Goal: Information Seeking & Learning: Learn about a topic

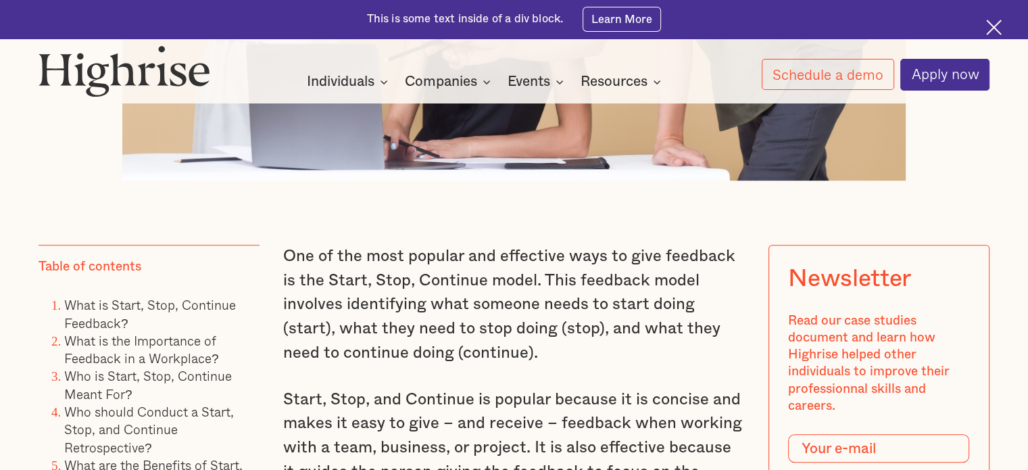
scroll to position [845, 0]
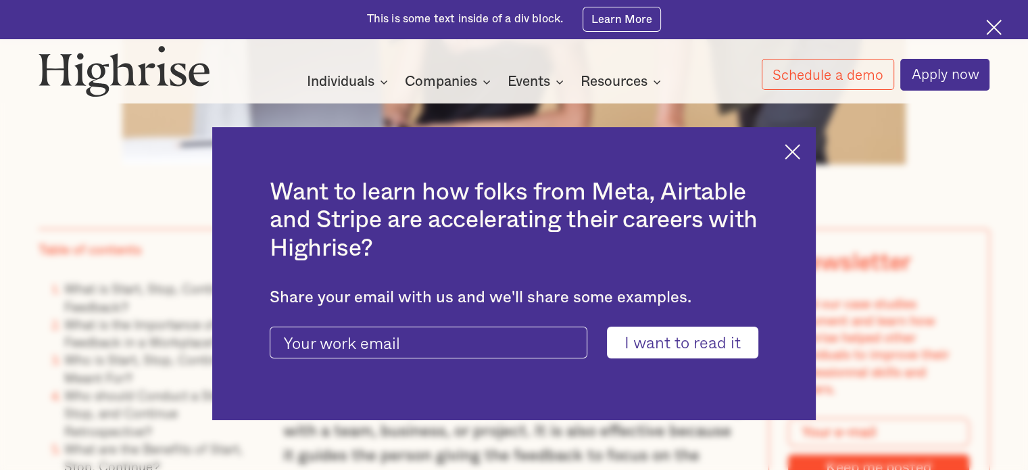
click at [800, 149] on img at bounding box center [793, 152] width 16 height 16
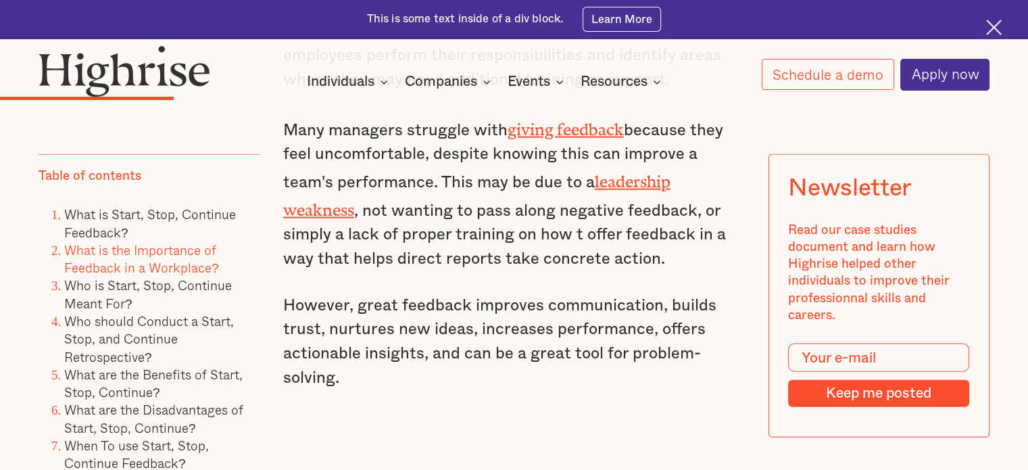
scroll to position [3350, 0]
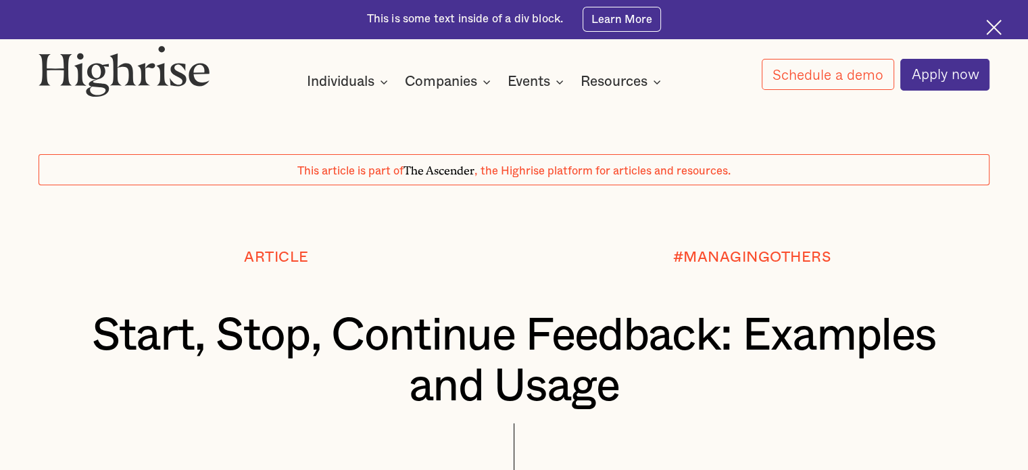
click at [209, 178] on div "This article is part of The Ascender , the Highrise platform for articles and r…" at bounding box center [514, 169] width 951 height 31
click at [387, 276] on div "Article" at bounding box center [276, 279] width 475 height 61
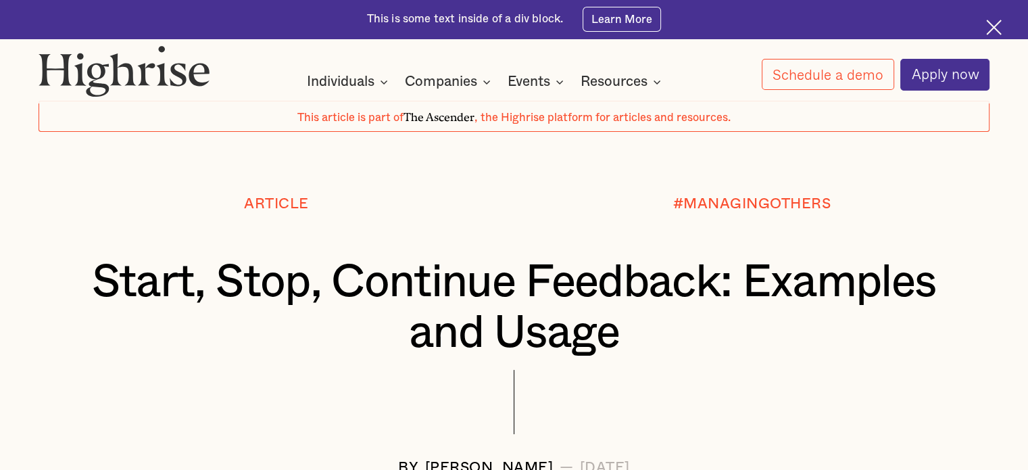
scroll to position [37, 0]
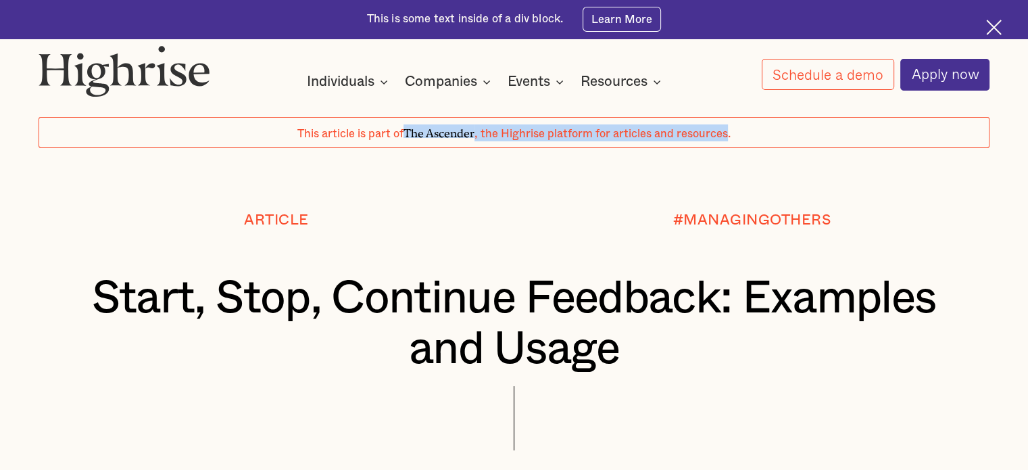
drag, startPoint x: 732, startPoint y: 130, endPoint x: 407, endPoint y: 128, distance: 325.1
click at [407, 128] on div "This article is part of The Ascender , the Highrise platform for articles and r…" at bounding box center [513, 132] width 433 height 17
copy div "The Ascender , the Highrise platform for articles and resources"
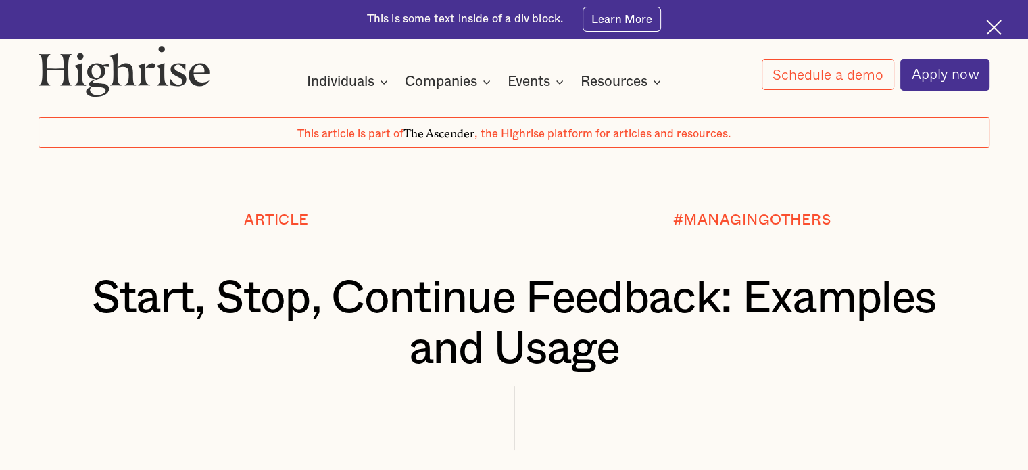
click at [146, 260] on div "Article" at bounding box center [276, 242] width 475 height 61
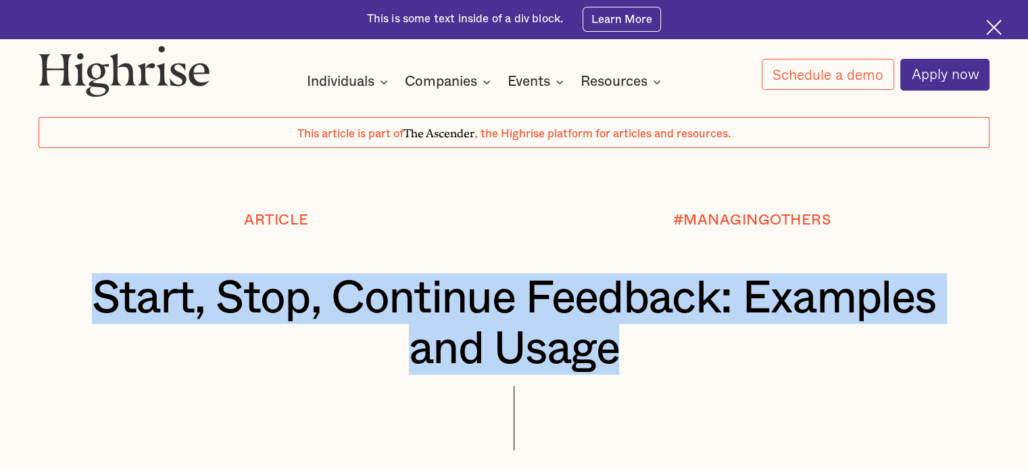
drag, startPoint x: 91, startPoint y: 285, endPoint x: 707, endPoint y: 350, distance: 619.8
click at [707, 350] on h1 "Start, Stop, Continue Feedback: Examples and Usage" at bounding box center [514, 323] width 872 height 101
copy h1 "Start, Stop, Continue Feedback: Examples and Usage"
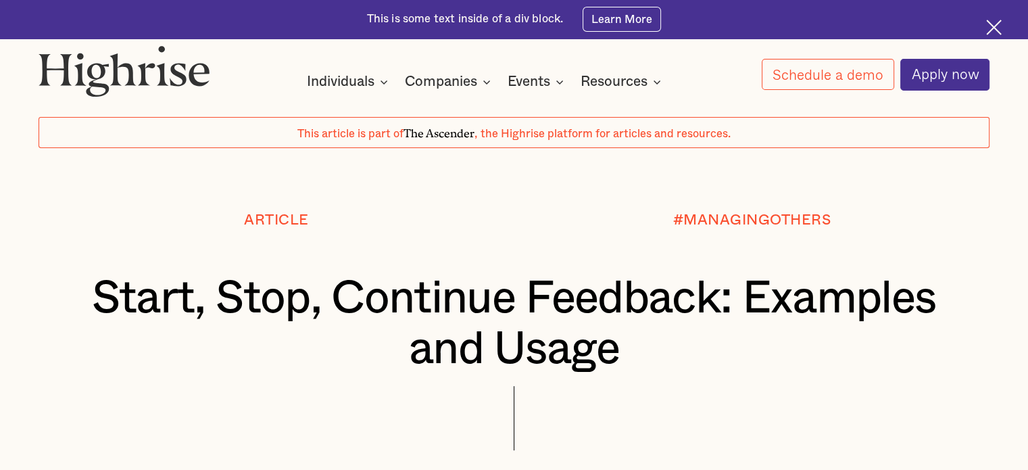
click at [159, 210] on div at bounding box center [514, 180] width 1028 height 64
